Goal: Task Accomplishment & Management: Manage account settings

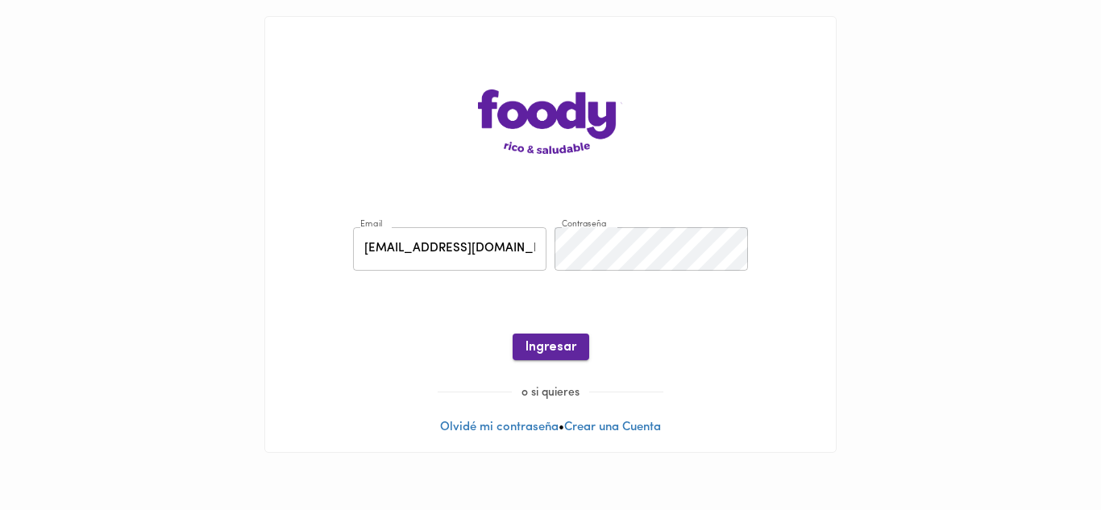
click at [550, 356] on span "Ingresar" at bounding box center [551, 347] width 51 height 15
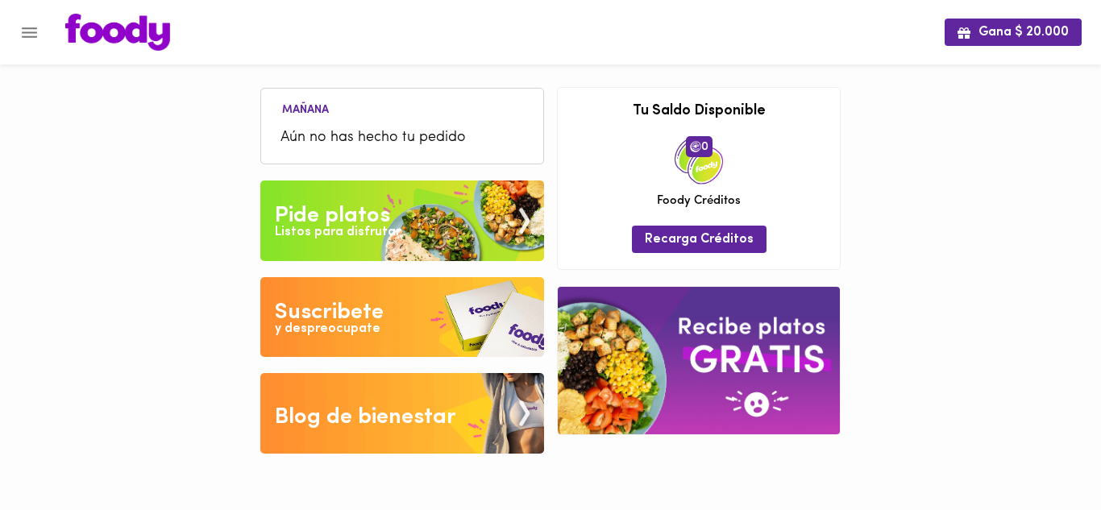
click at [363, 220] on div "Pide platos" at bounding box center [332, 216] width 115 height 32
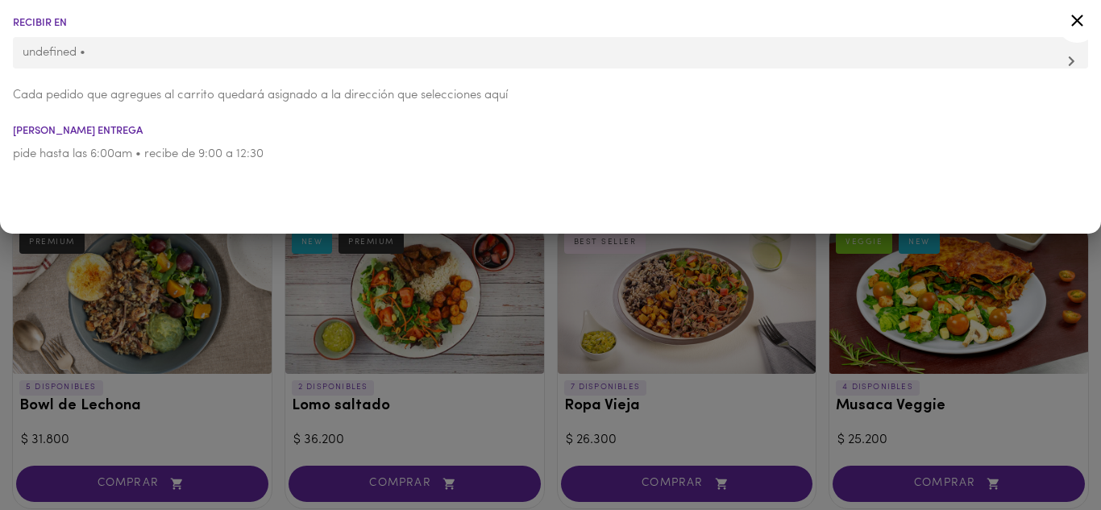
click at [1057, 56] on p "undefined •" at bounding box center [551, 52] width 1056 height 17
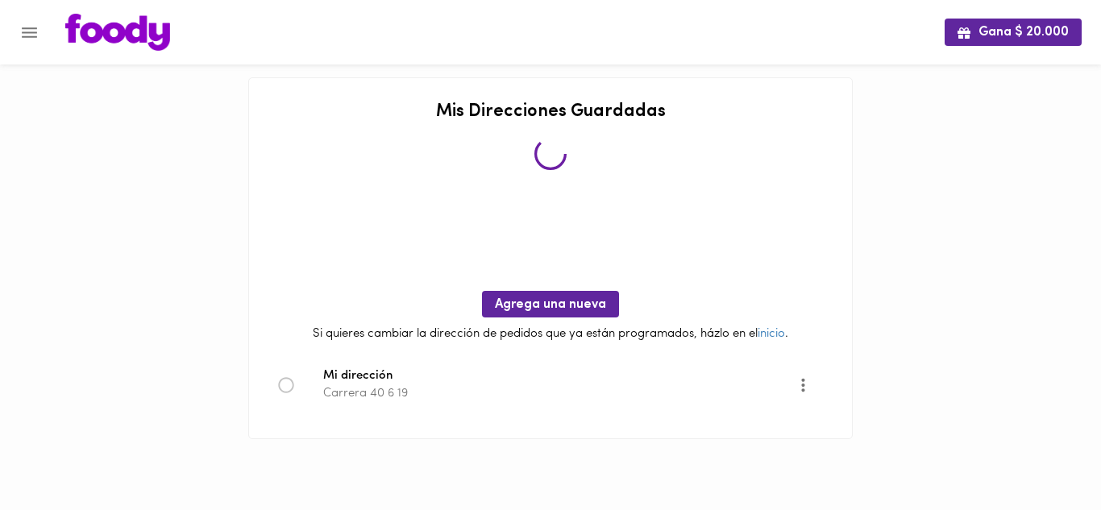
click at [289, 389] on icon at bounding box center [286, 385] width 16 height 16
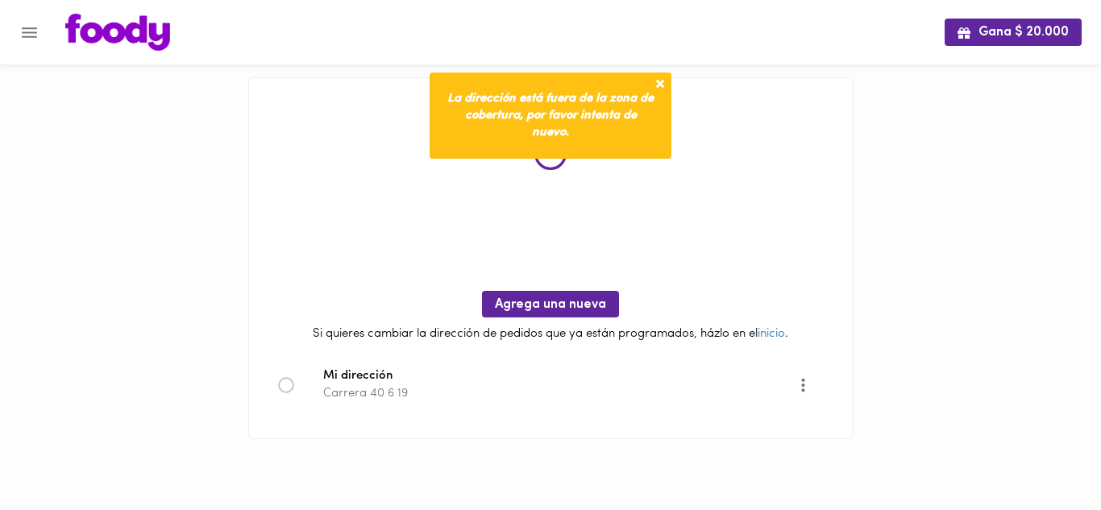
click at [288, 385] on icon at bounding box center [286, 385] width 16 height 16
click at [339, 379] on span "Mi dirección" at bounding box center [560, 377] width 474 height 19
click at [279, 384] on icon at bounding box center [285, 384] width 15 height 15
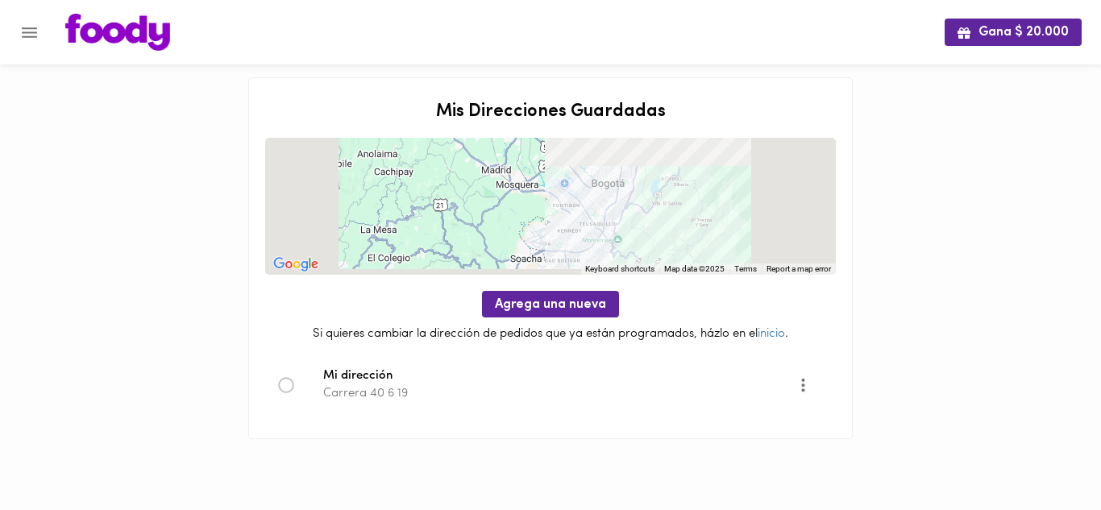
click at [285, 384] on icon at bounding box center [286, 385] width 16 height 16
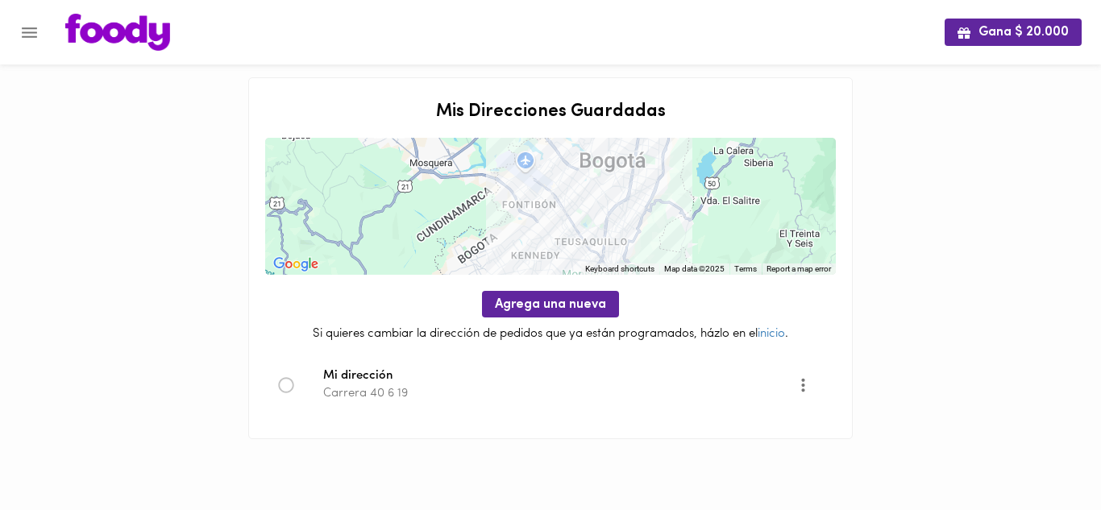
drag, startPoint x: 371, startPoint y: 394, endPoint x: 449, endPoint y: 394, distance: 78.2
click at [381, 394] on p "Carrera 40 6 19" at bounding box center [560, 393] width 474 height 17
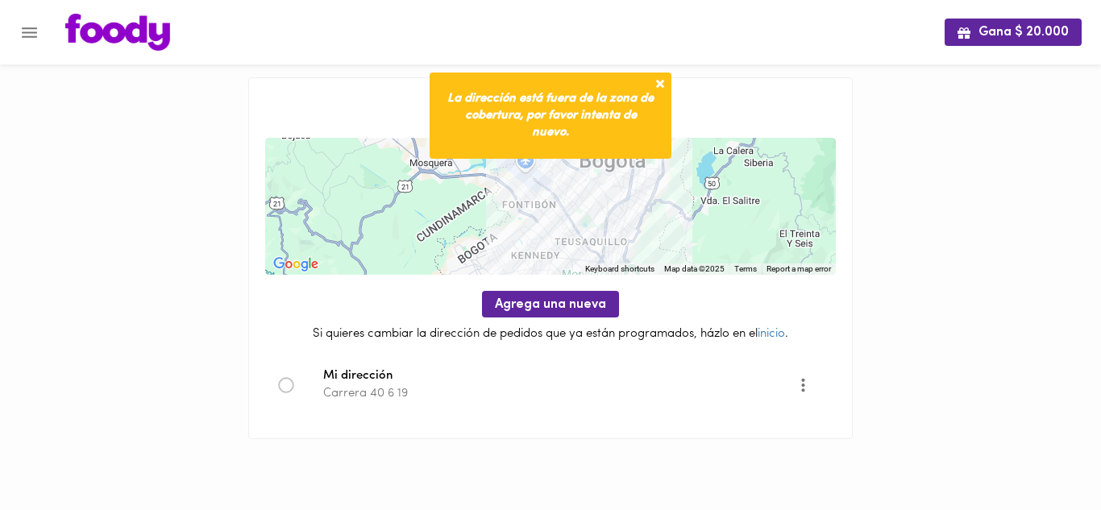
click at [449, 394] on p "Carrera 40 6 19" at bounding box center [560, 393] width 474 height 17
click at [569, 306] on span "Agrega una nueva" at bounding box center [550, 305] width 111 height 15
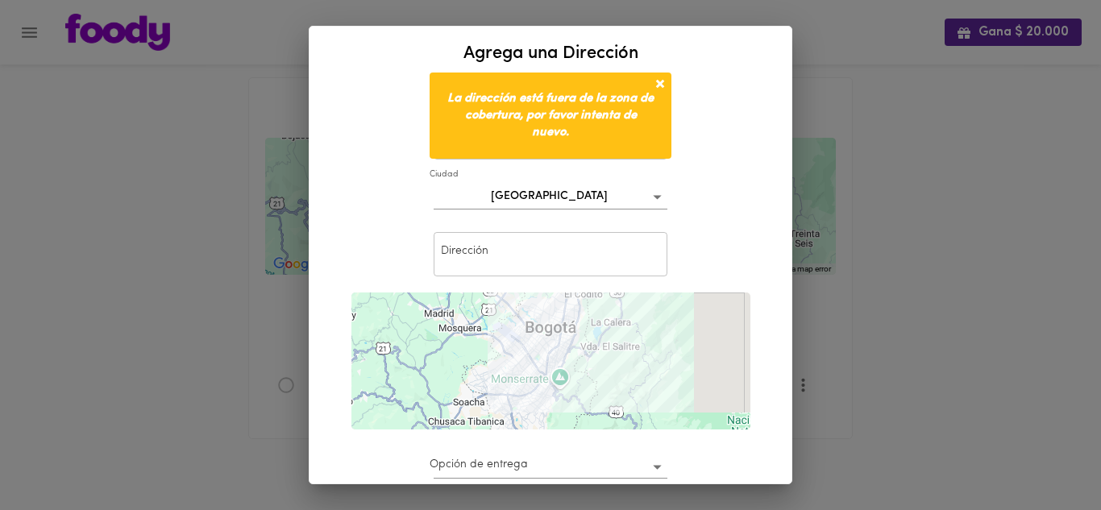
click at [520, 249] on input "text" at bounding box center [551, 254] width 234 height 44
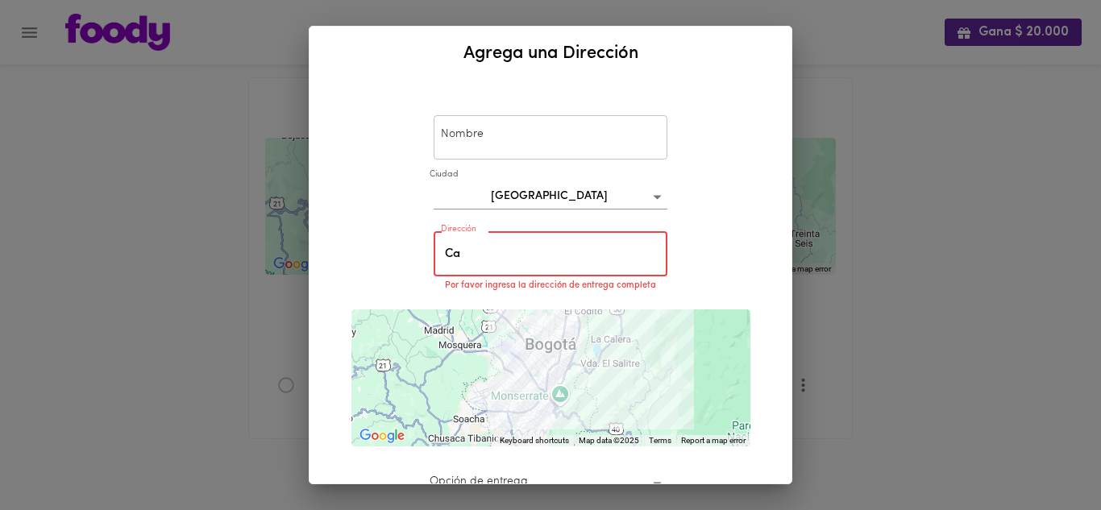
type input "C"
type input "A"
type input "C"
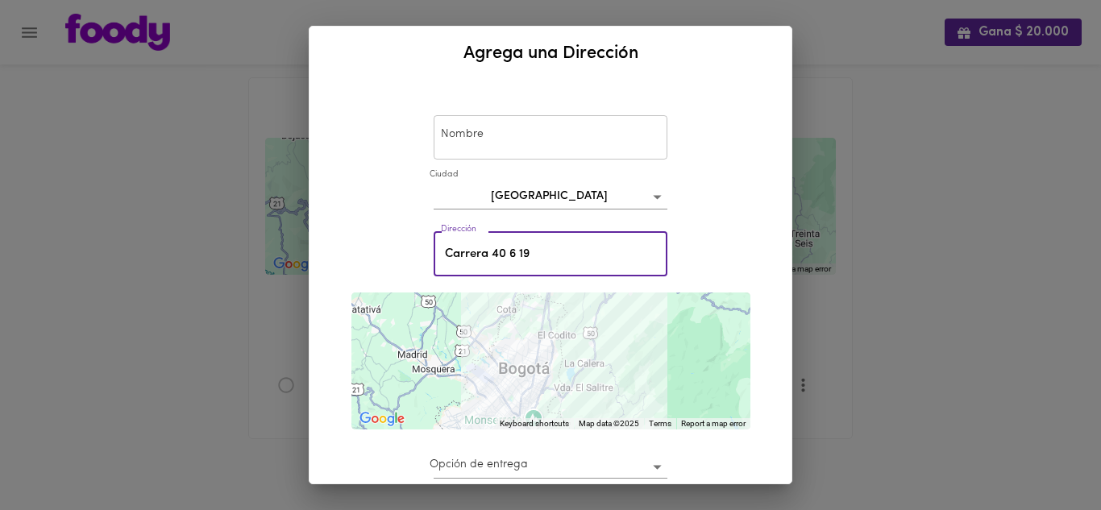
type input "Carrera 40 6 19"
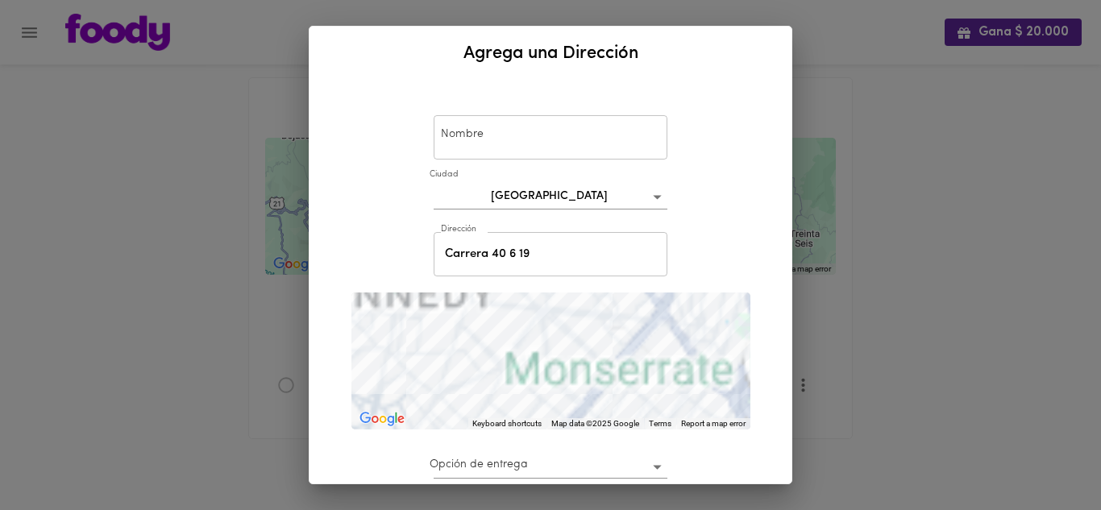
click at [533, 139] on input "text" at bounding box center [551, 137] width 234 height 44
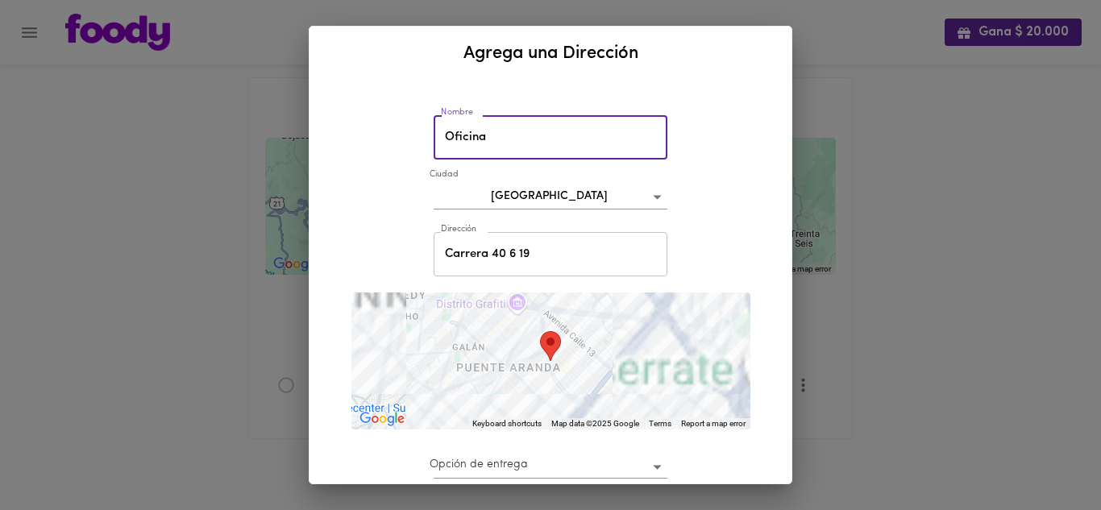
type input "Oficina"
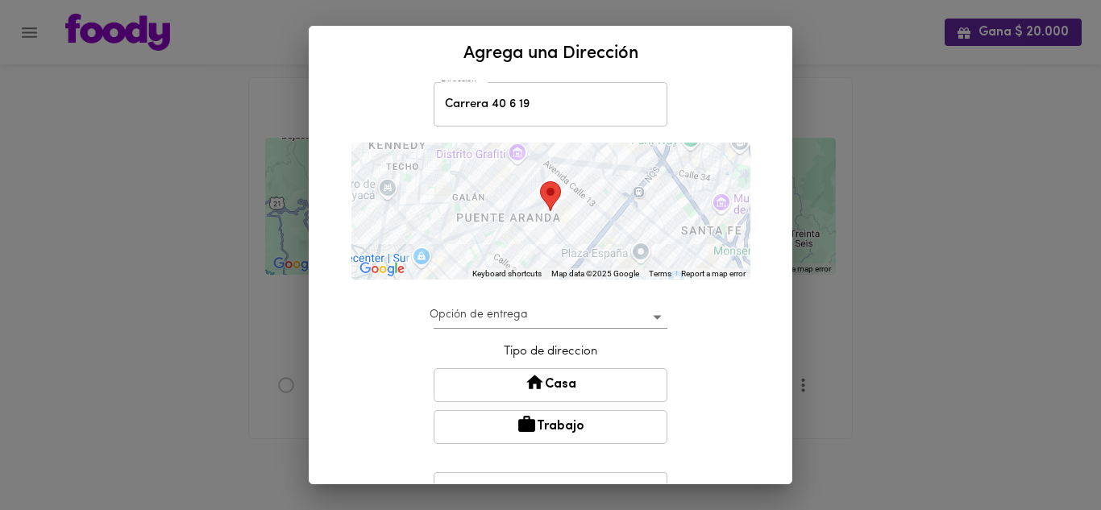
scroll to position [164, 0]
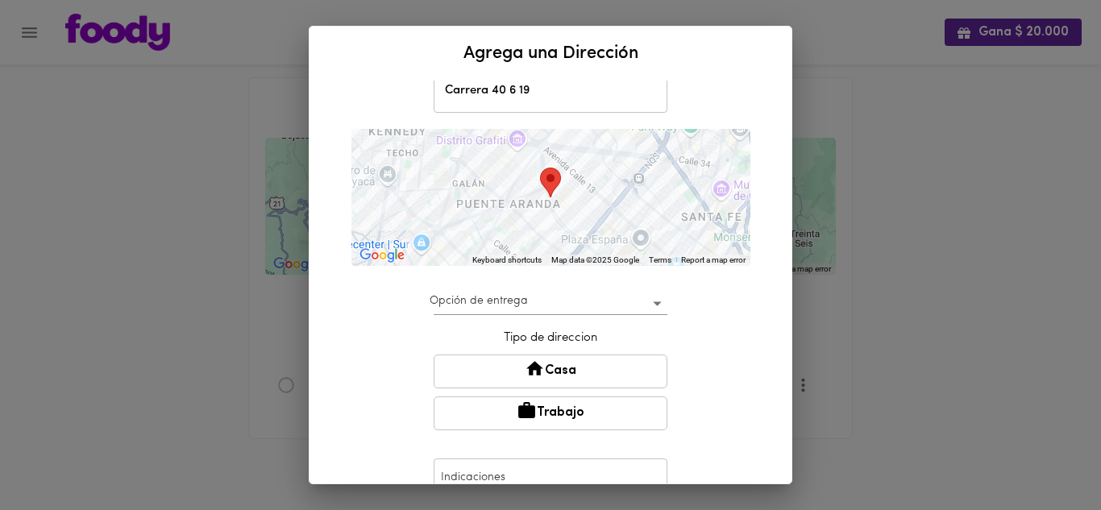
click at [642, 304] on body "Gana $ 20.000 Mis Direcciones Guardadas ← Move left → Move right ↑ Move up ↓ Mo…" at bounding box center [550, 240] width 1101 height 480
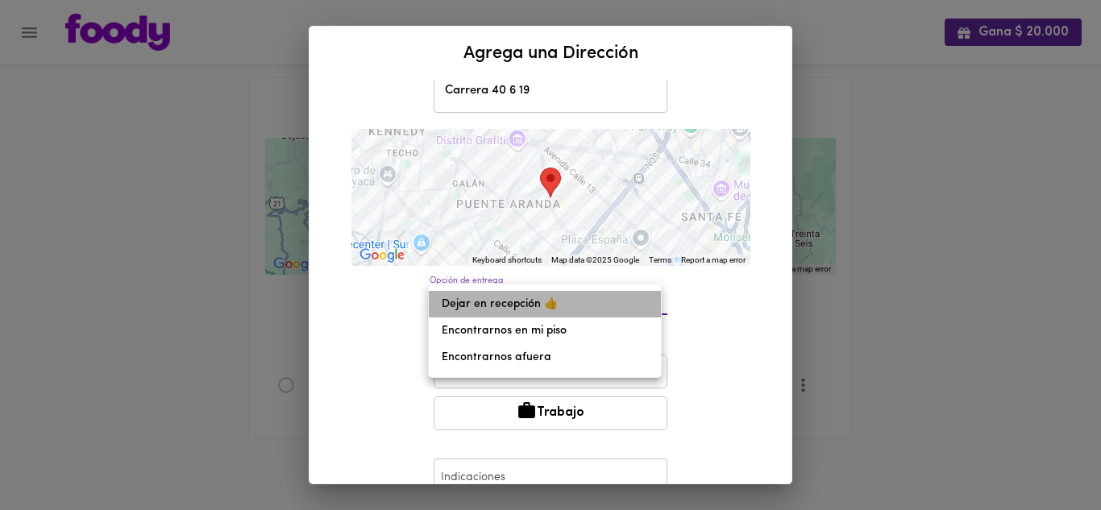
click at [511, 304] on li "Dejar en recepción 👍" at bounding box center [545, 304] width 232 height 27
type input "leave-at-reception"
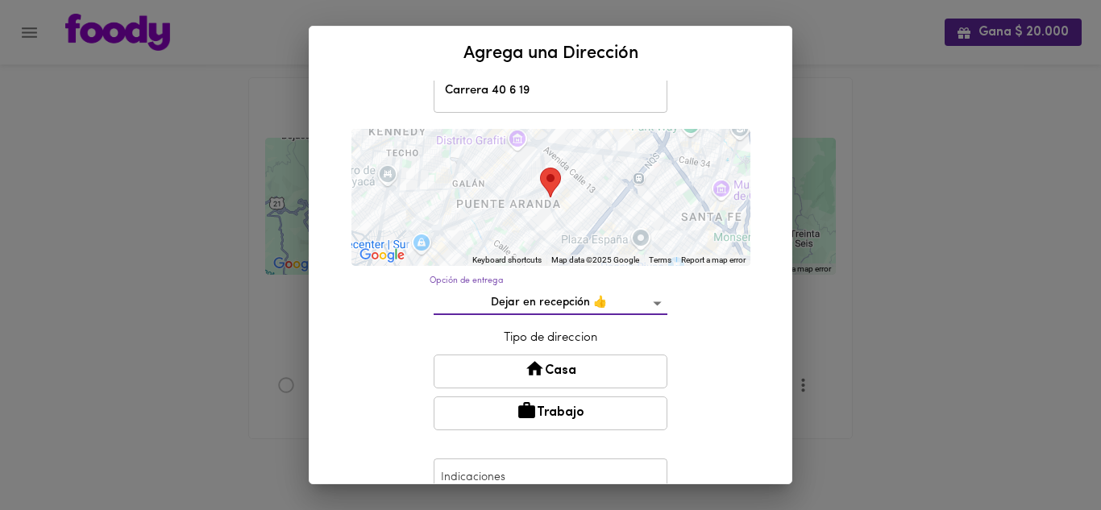
click at [577, 417] on button "Trabajo" at bounding box center [551, 414] width 234 height 34
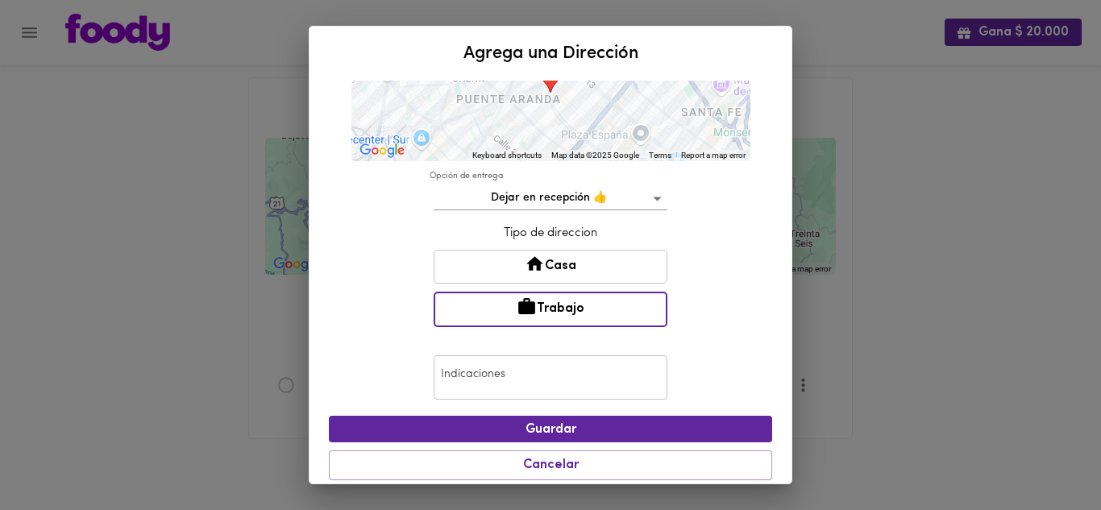
scroll to position [280, 0]
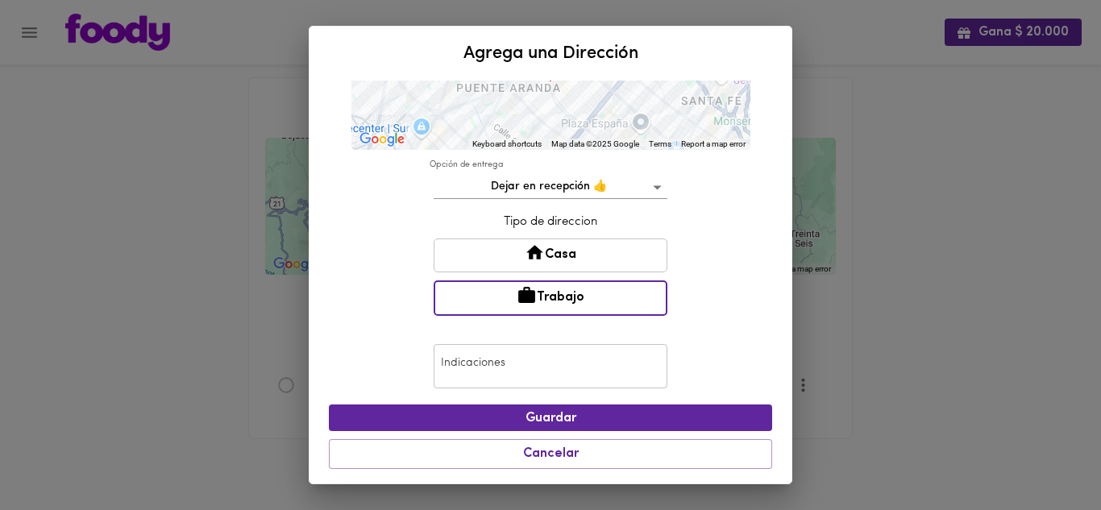
click at [557, 365] on input "text" at bounding box center [551, 366] width 234 height 44
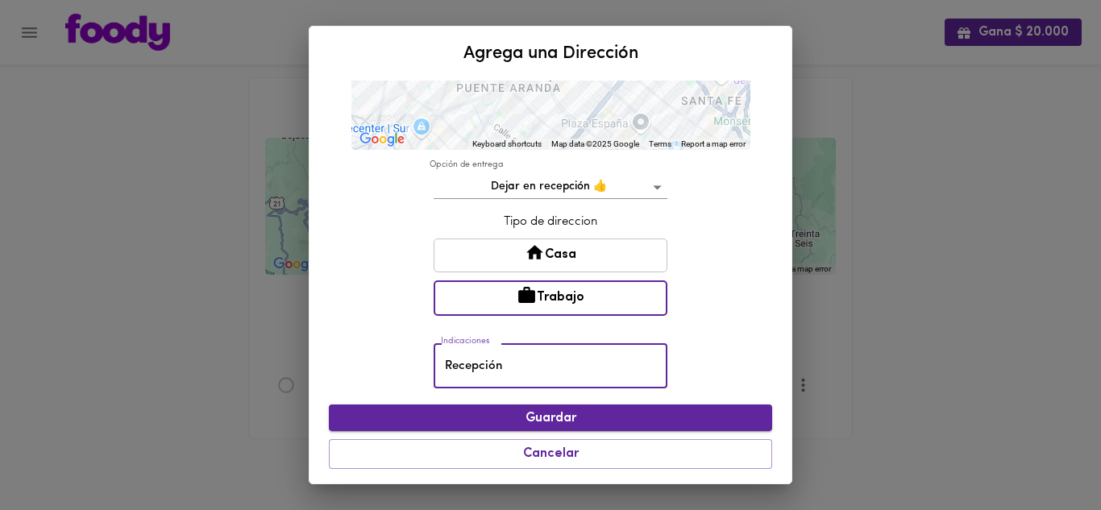
type input "Recepción"
click at [587, 422] on span "Guardar" at bounding box center [551, 418] width 418 height 15
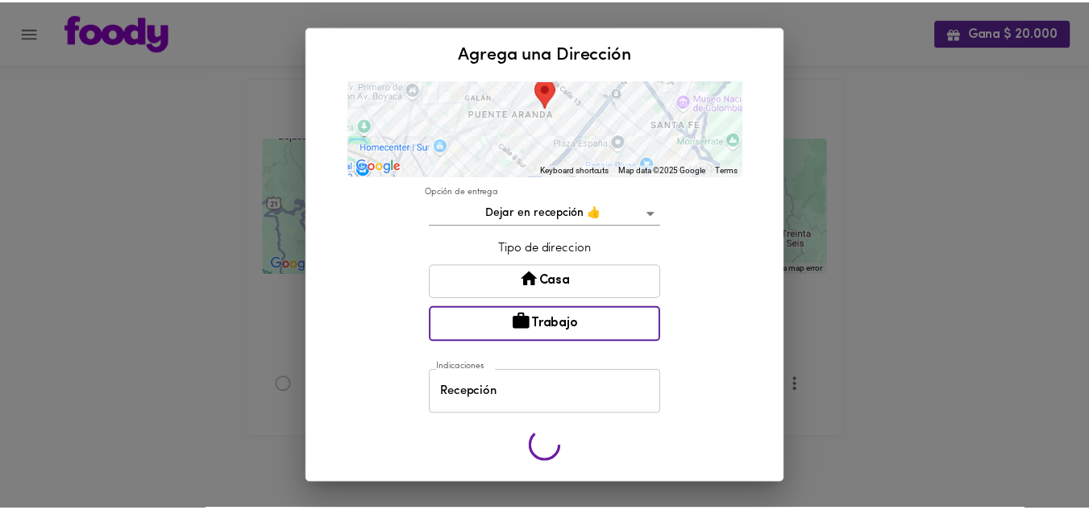
scroll to position [252, 0]
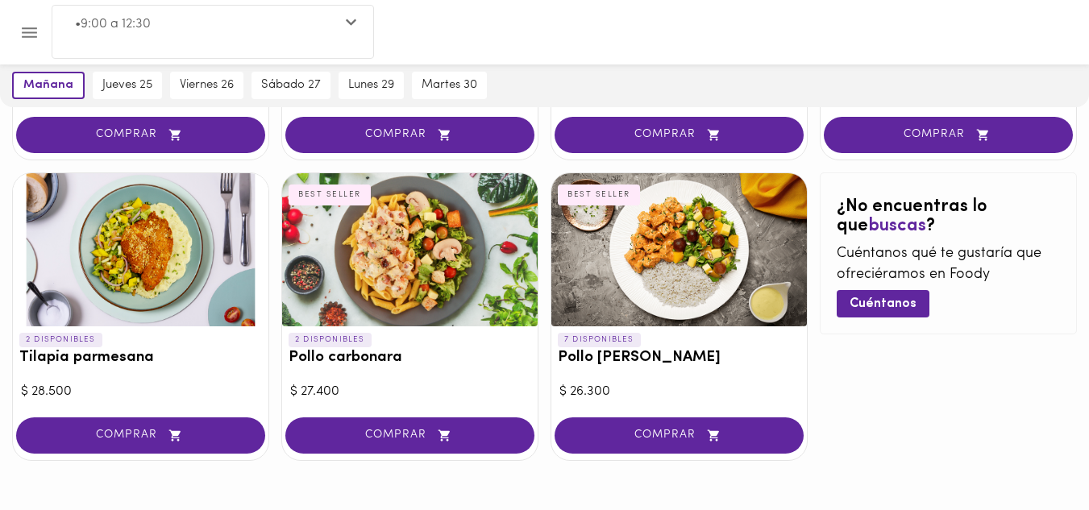
scroll to position [914, 0]
